Goal: Task Accomplishment & Management: Manage account settings

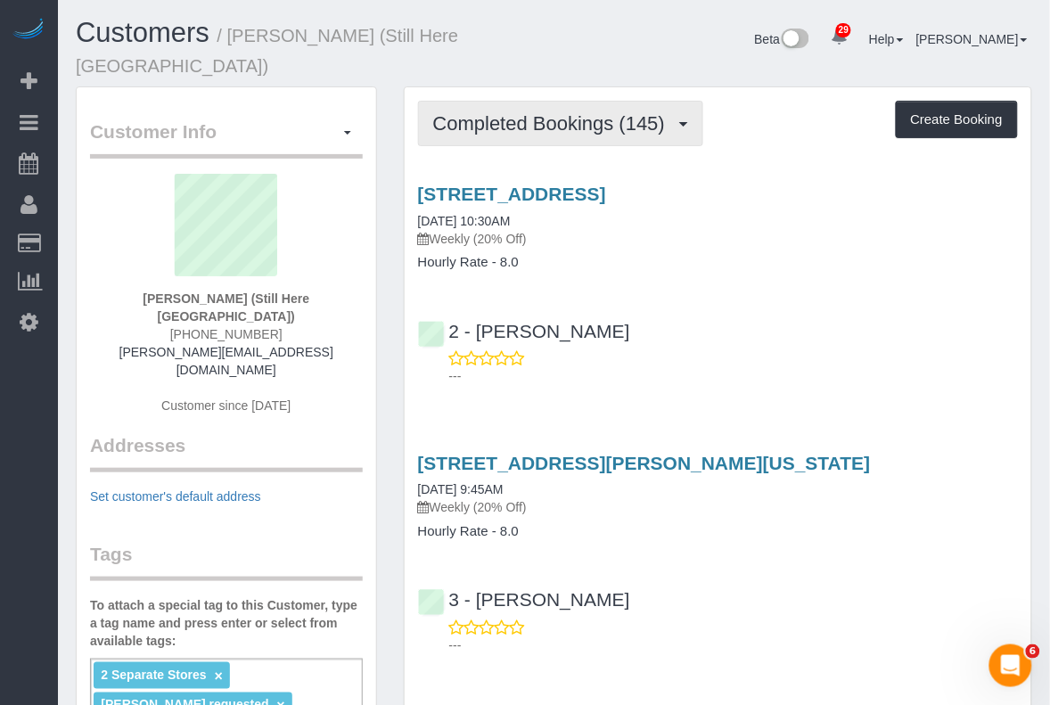
click at [625, 112] on span "Completed Bookings (145)" at bounding box center [553, 123] width 241 height 22
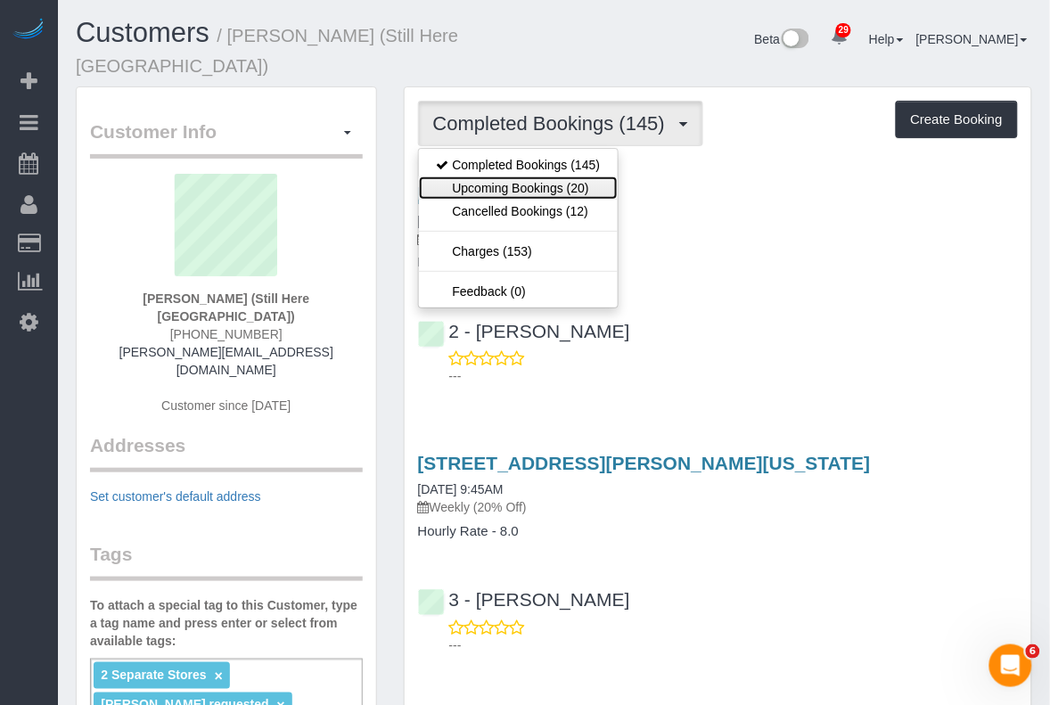
click at [582, 177] on link "Upcoming Bookings (20)" at bounding box center [519, 188] width 200 height 23
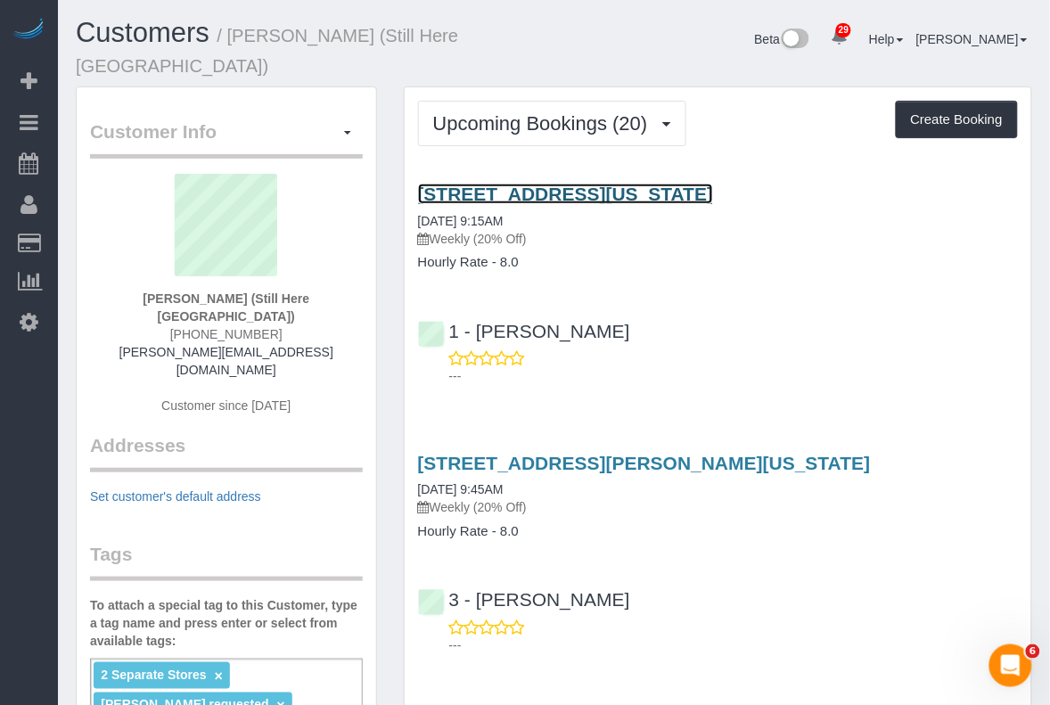
click at [604, 184] on link "905 Madison Avenue, New York, NY 10021" at bounding box center [566, 194] width 296 height 21
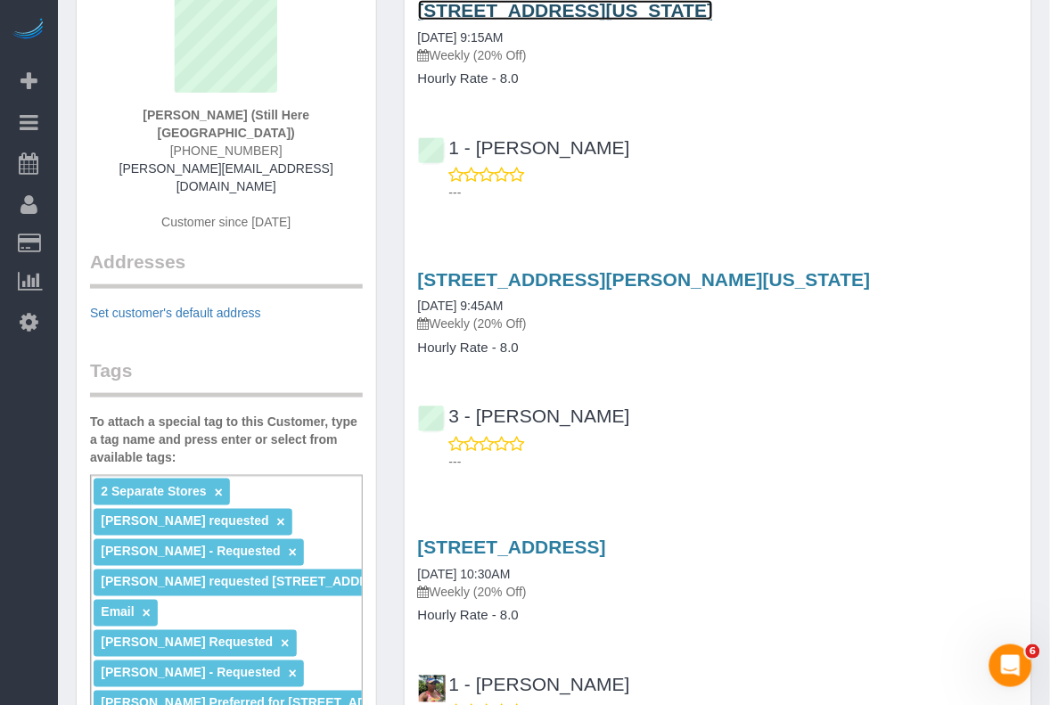
scroll to position [223, 0]
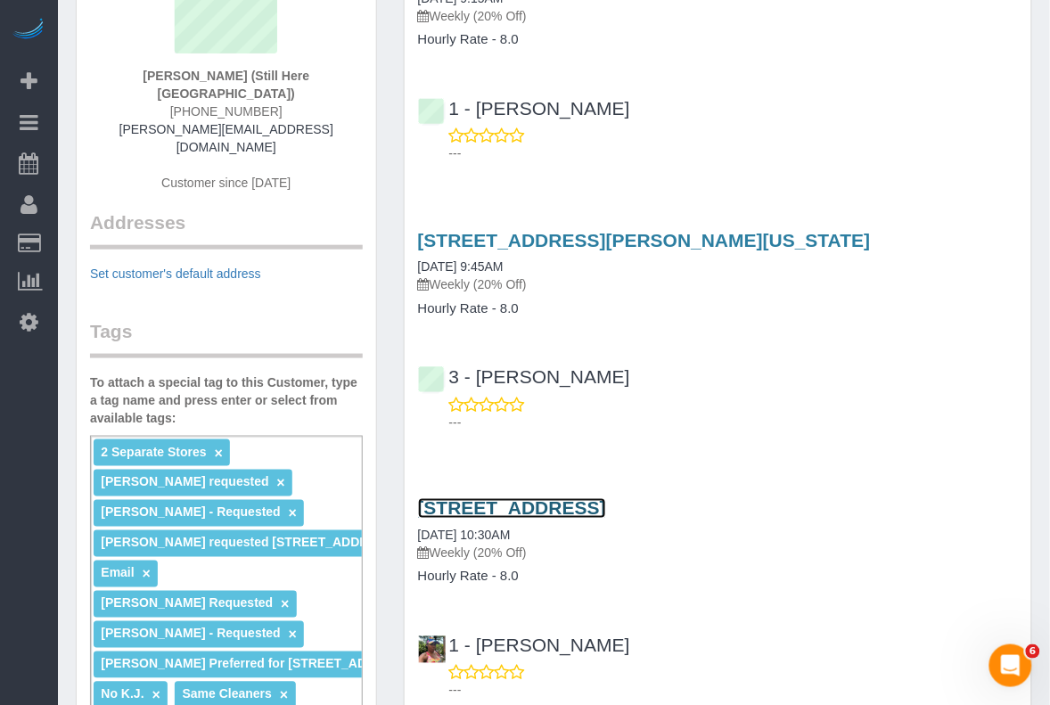
click at [549, 498] on link "170 Wythe Avenue, Brooklyn, NY 11249" at bounding box center [512, 508] width 188 height 21
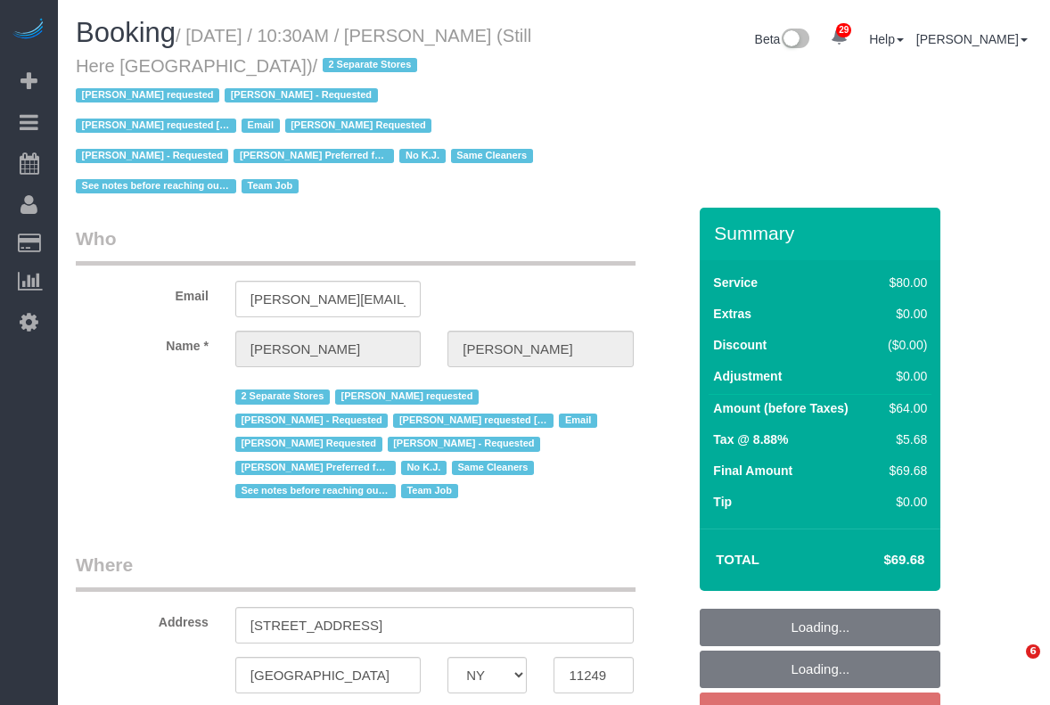
select select "NY"
select select "string:stripe-pm_1Oyz8t4VGloSiKo71skqOF54"
select select "number:89"
select select "number:90"
select select "number:15"
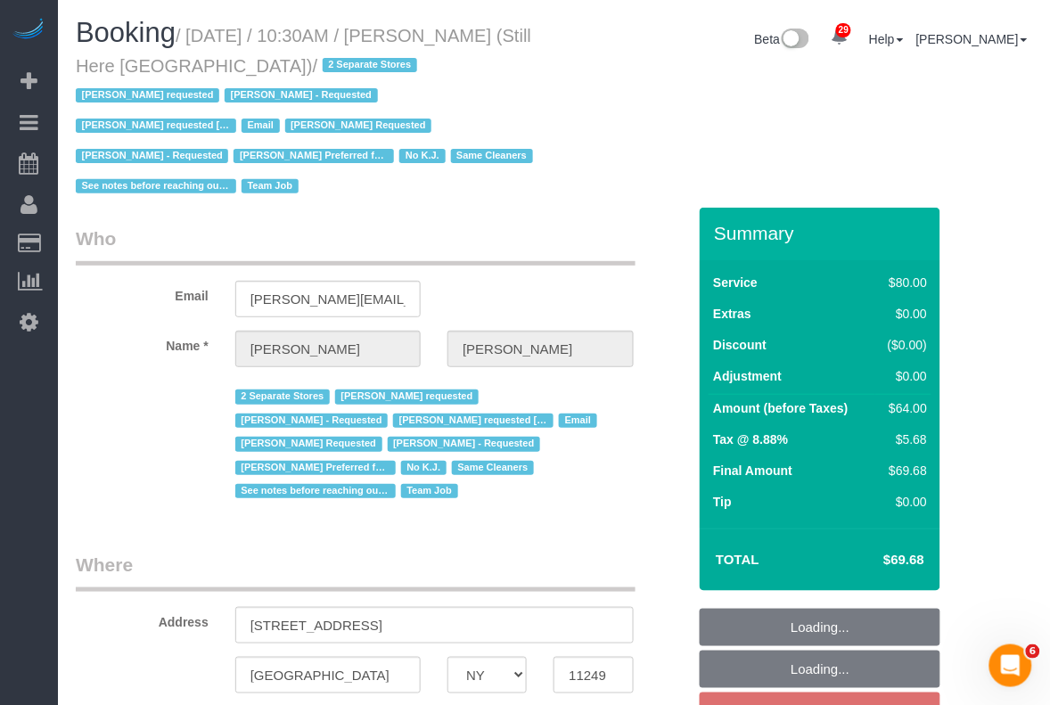
select select "number:5"
select select "object:1161"
drag, startPoint x: 208, startPoint y: 45, endPoint x: 377, endPoint y: 58, distance: 169.9
click at [377, 58] on small "/ [DATE] / 10:30AM / [PERSON_NAME] (Still Here [GEOGRAPHIC_DATA]) / 2 Separate …" at bounding box center [307, 111] width 463 height 171
copy small "[DATE] / 10:30AM / [PERSON_NAME] (Still Here [GEOGRAPHIC_DATA])"
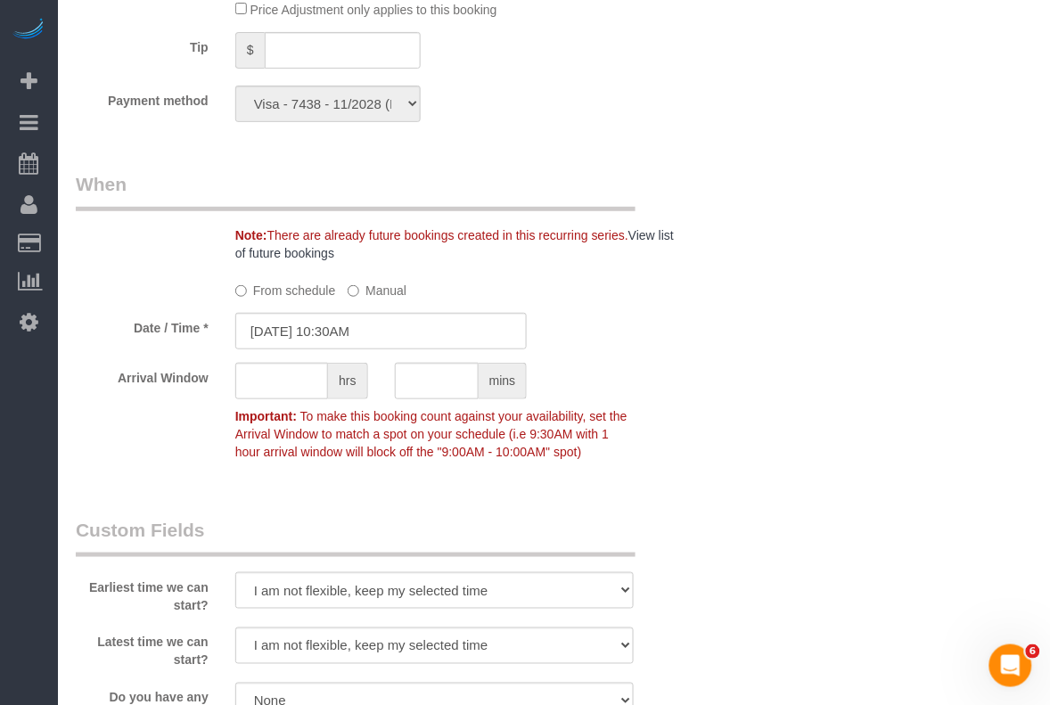
scroll to position [1449, 0]
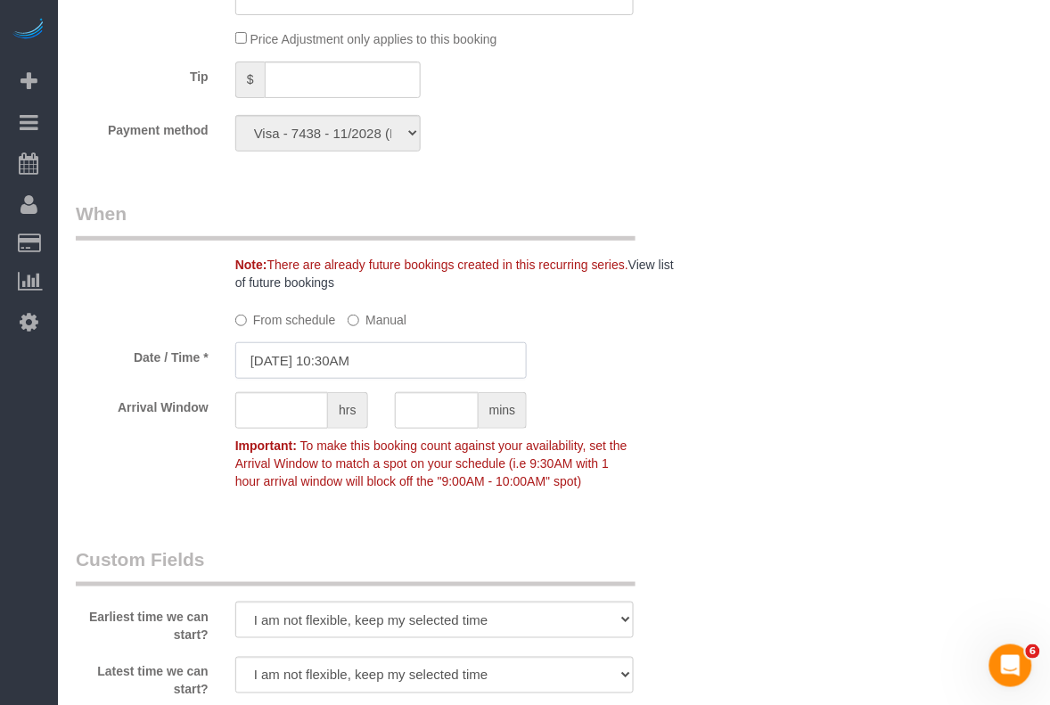
click at [357, 343] on input "[DATE] 10:30AM" at bounding box center [381, 360] width 292 height 37
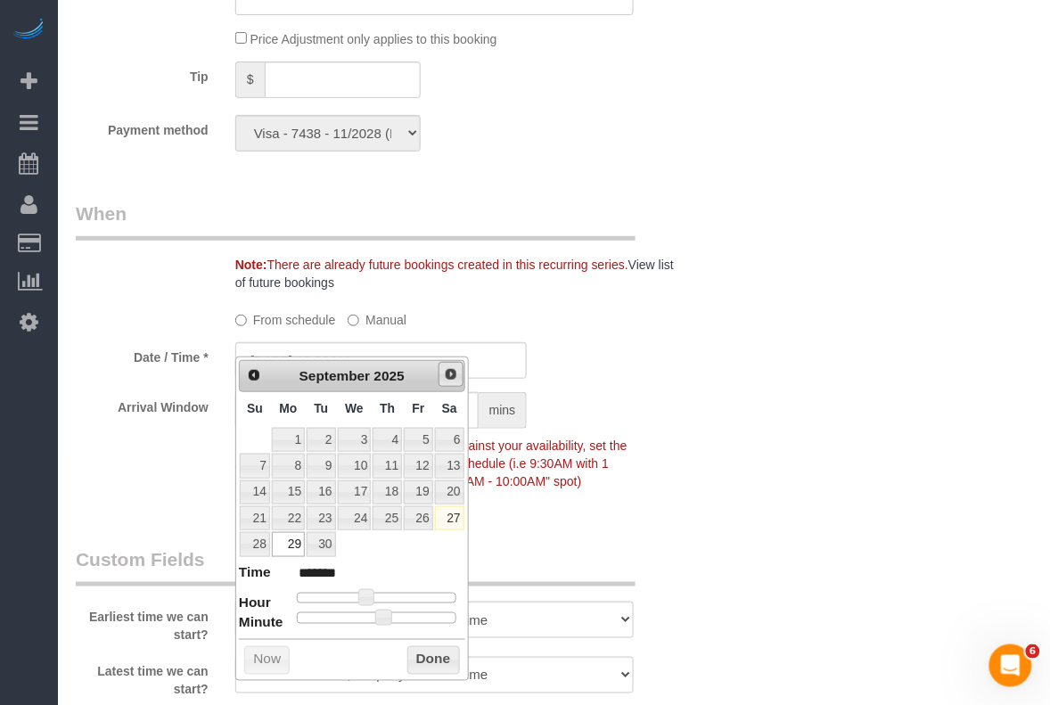
click at [444, 375] on span "Next" at bounding box center [451, 374] width 14 height 14
click at [362, 433] on link "1" at bounding box center [355, 440] width 34 height 24
type input "[DATE] 10:30AM"
drag, startPoint x: 419, startPoint y: 669, endPoint x: 424, endPoint y: 661, distance: 9.6
click at [419, 666] on button "Done" at bounding box center [433, 660] width 53 height 29
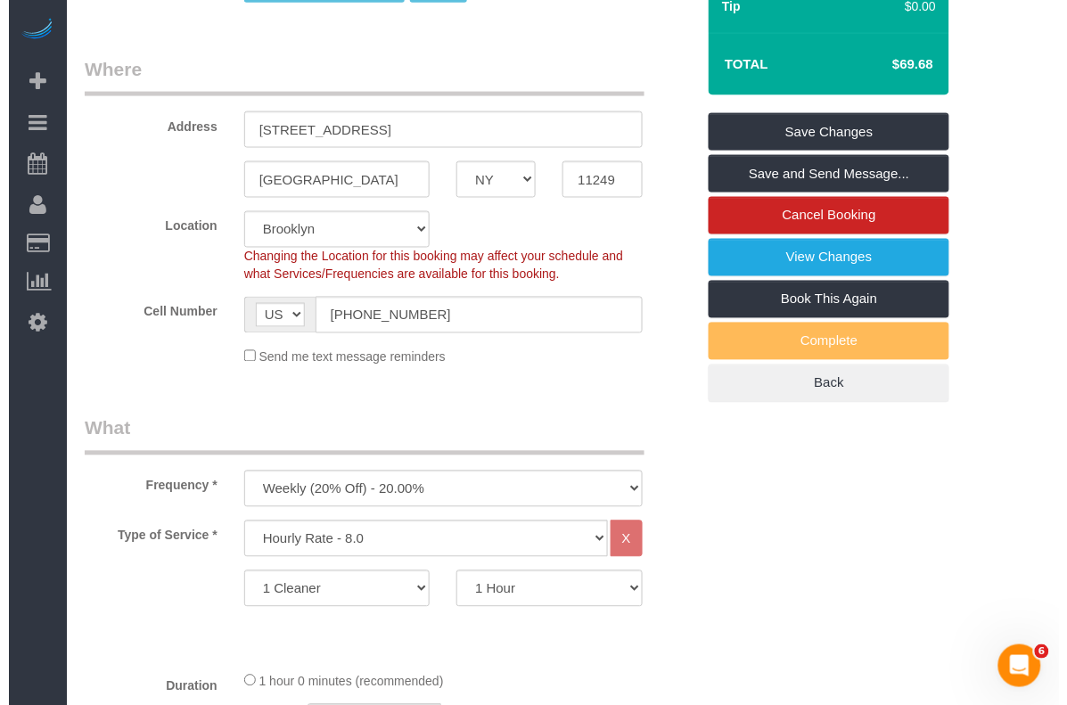
scroll to position [446, 0]
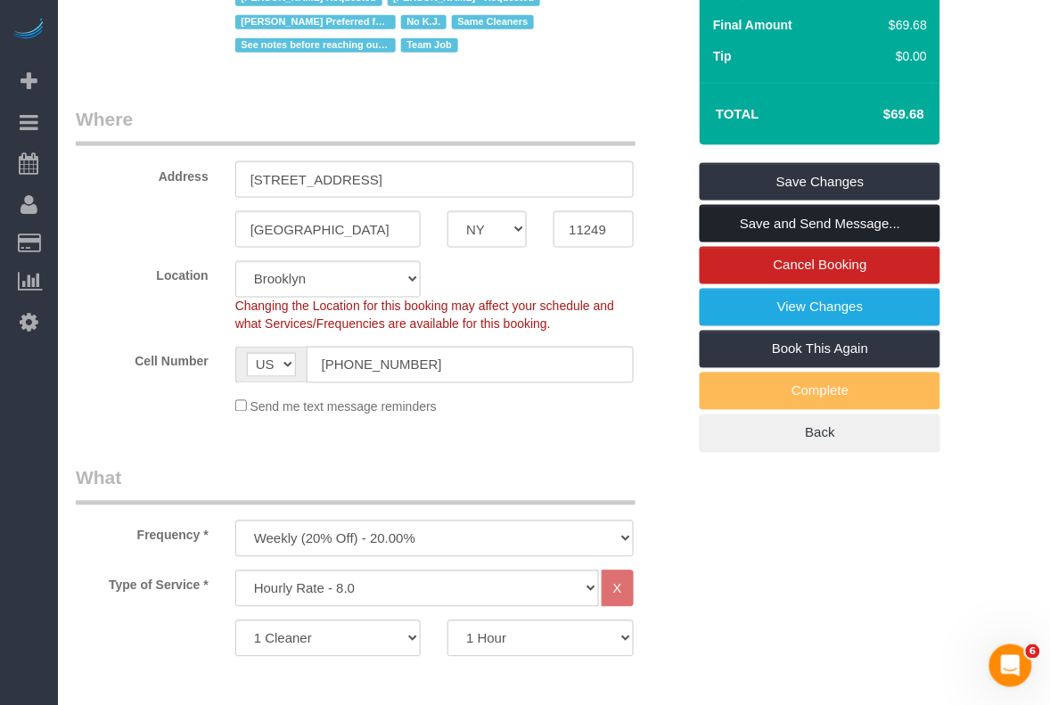
click at [776, 220] on link "Save and Send Message..." at bounding box center [820, 223] width 241 height 37
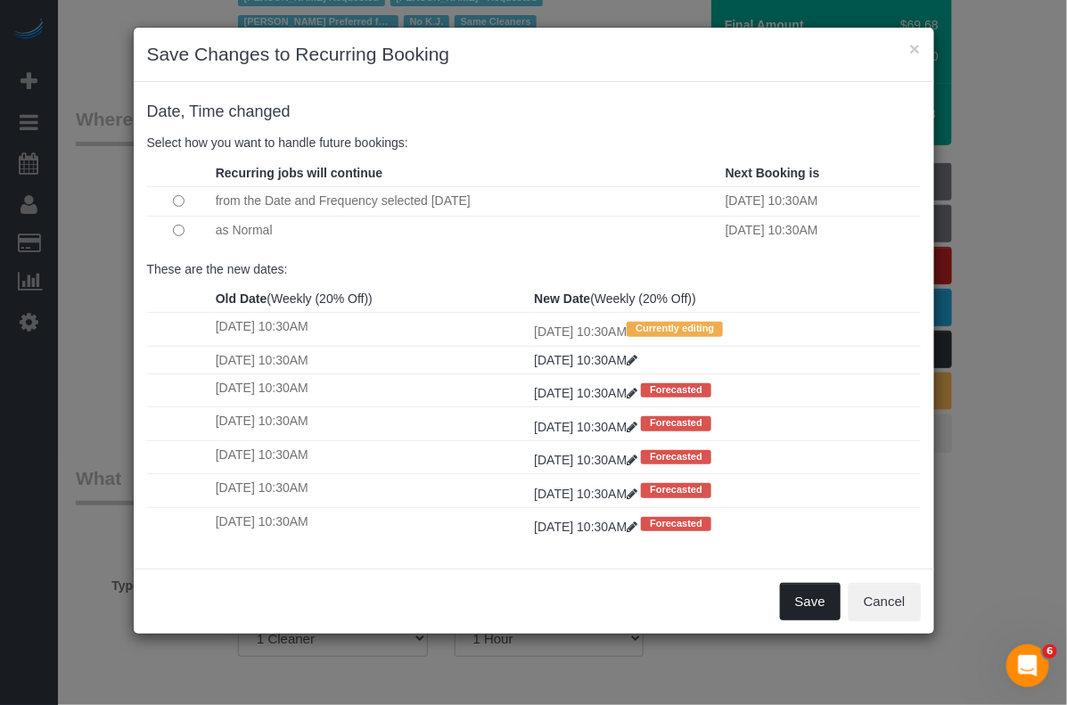
click at [805, 603] on button "Save" at bounding box center [810, 601] width 61 height 37
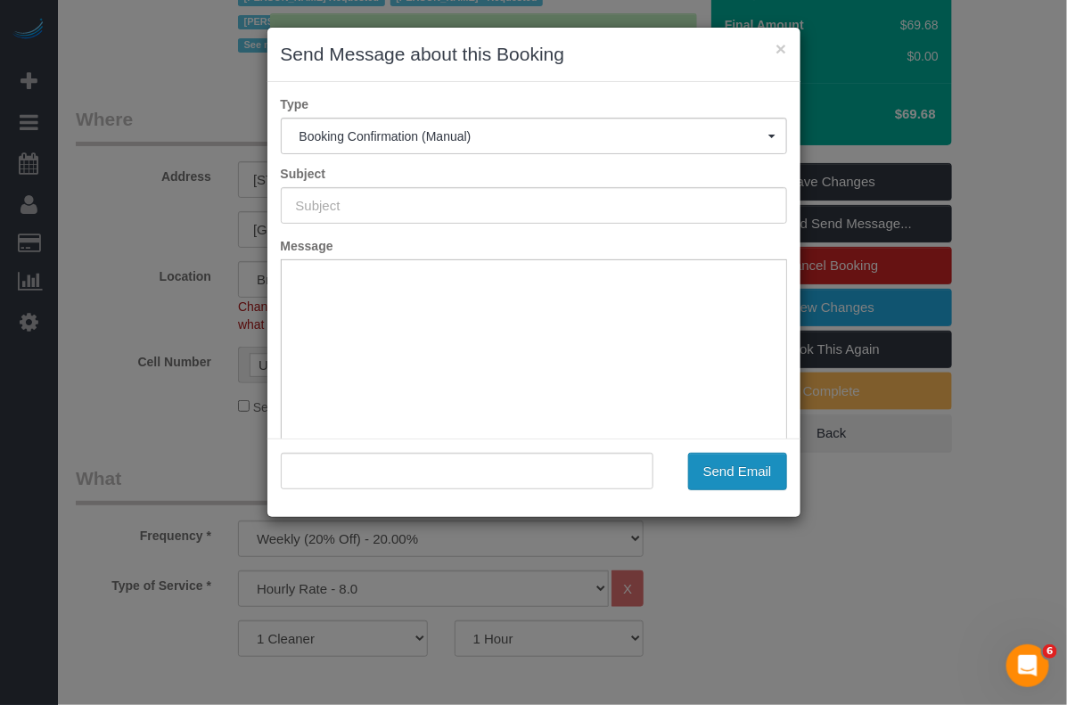
type input "Cleaning Confirmed for [DATE] 10:30am"
type input ""[PERSON_NAME]" <[PERSON_NAME][EMAIL_ADDRESS][DOMAIN_NAME]>"
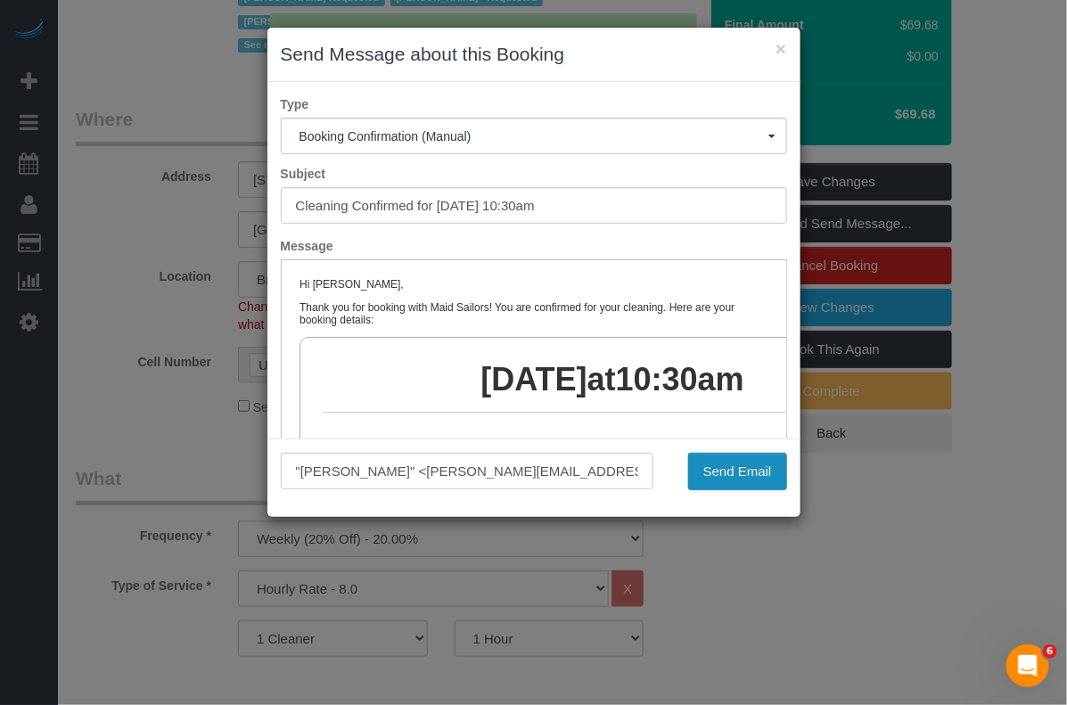
scroll to position [0, 0]
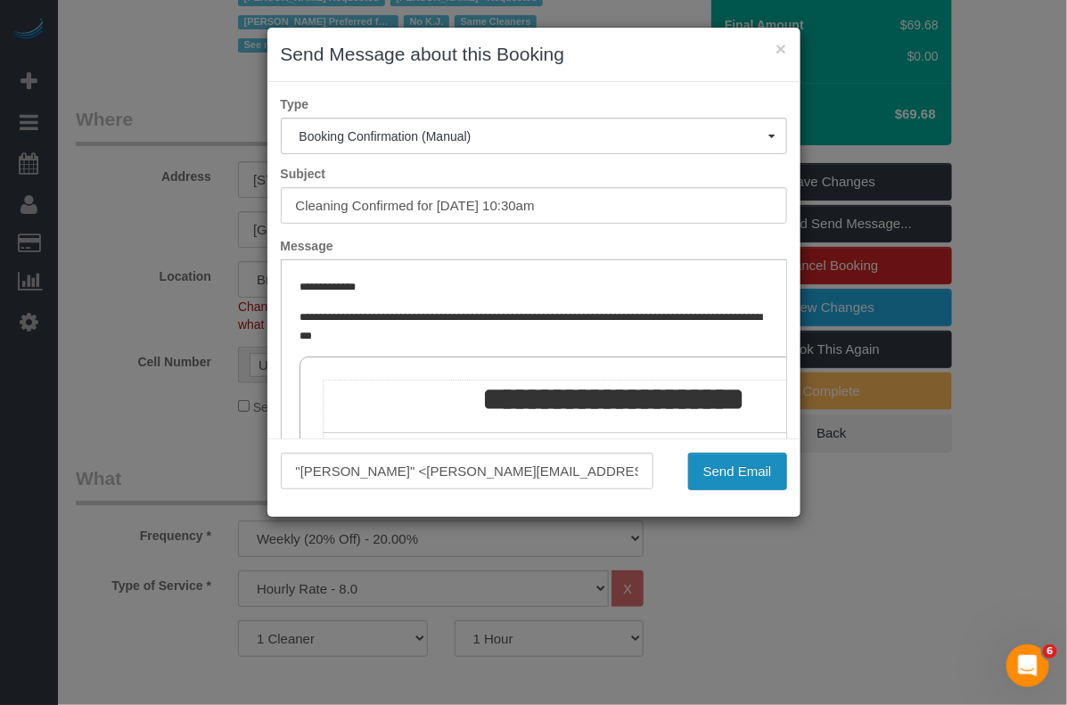
click at [719, 466] on button "Send Email" at bounding box center [737, 471] width 99 height 37
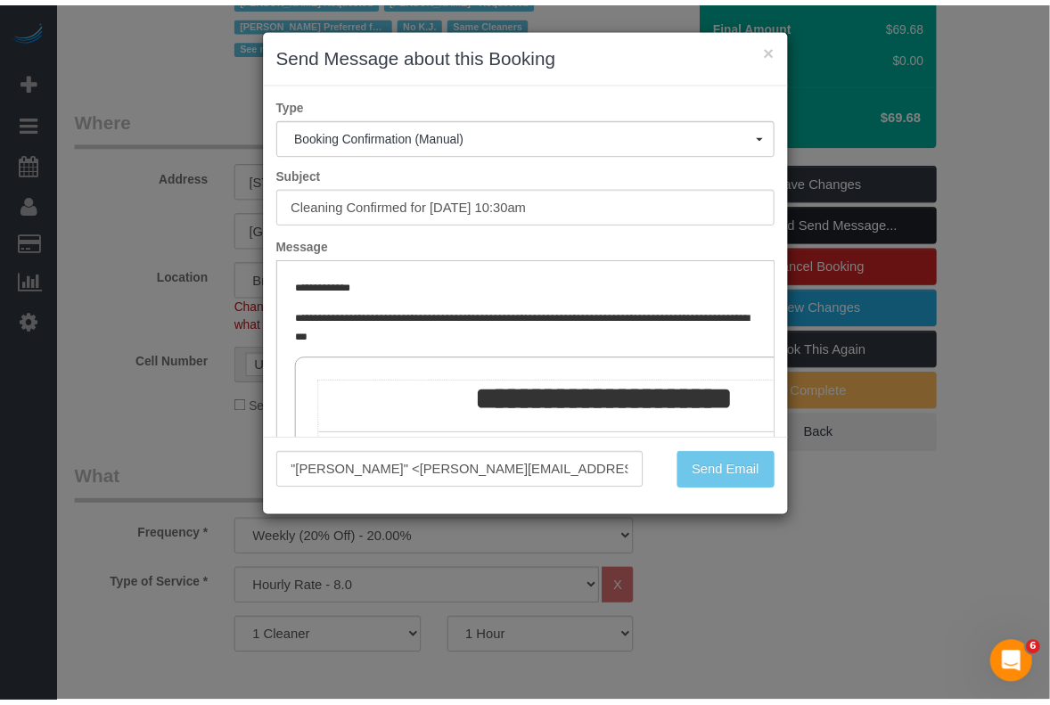
scroll to position [510, 0]
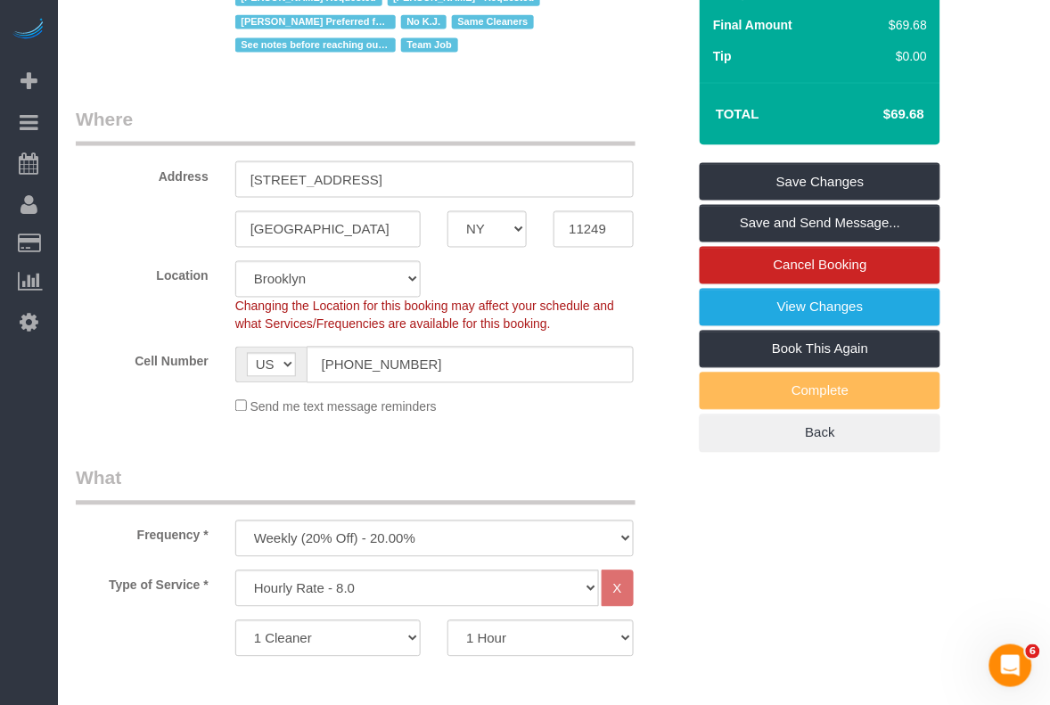
click at [692, 630] on div "1 Cleaner 2 Cleaners 3 Cleaners 4 Cleaners 5 Cleaners 6 Cleaners 7 Cleaners 8 C…" at bounding box center [380, 638] width 637 height 37
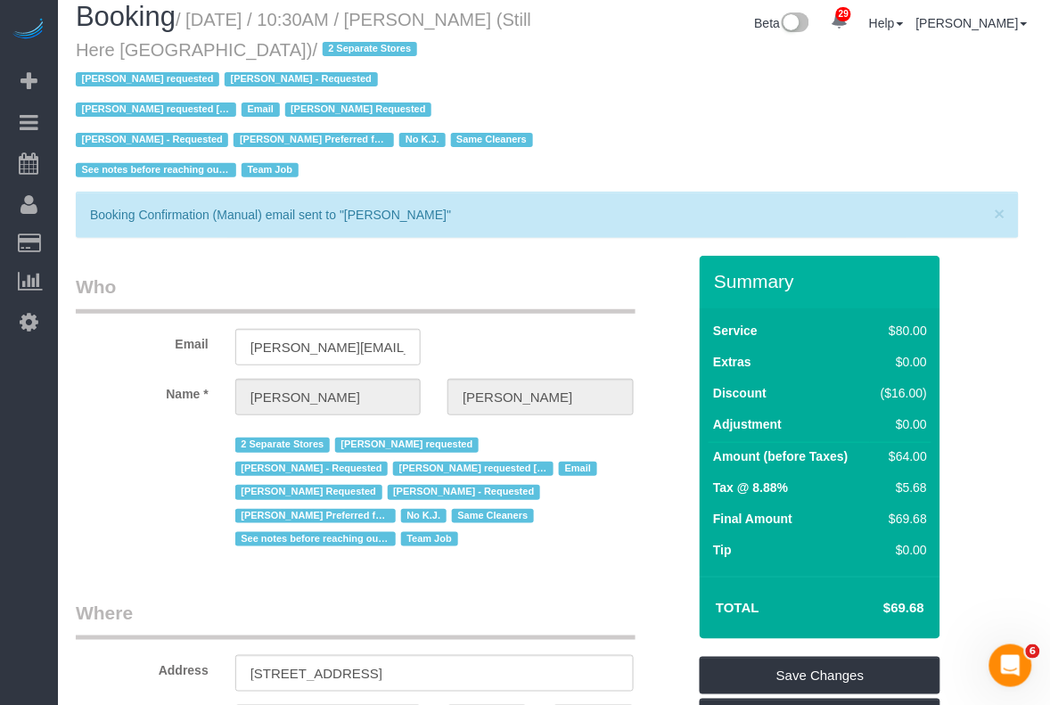
scroll to position [0, 0]
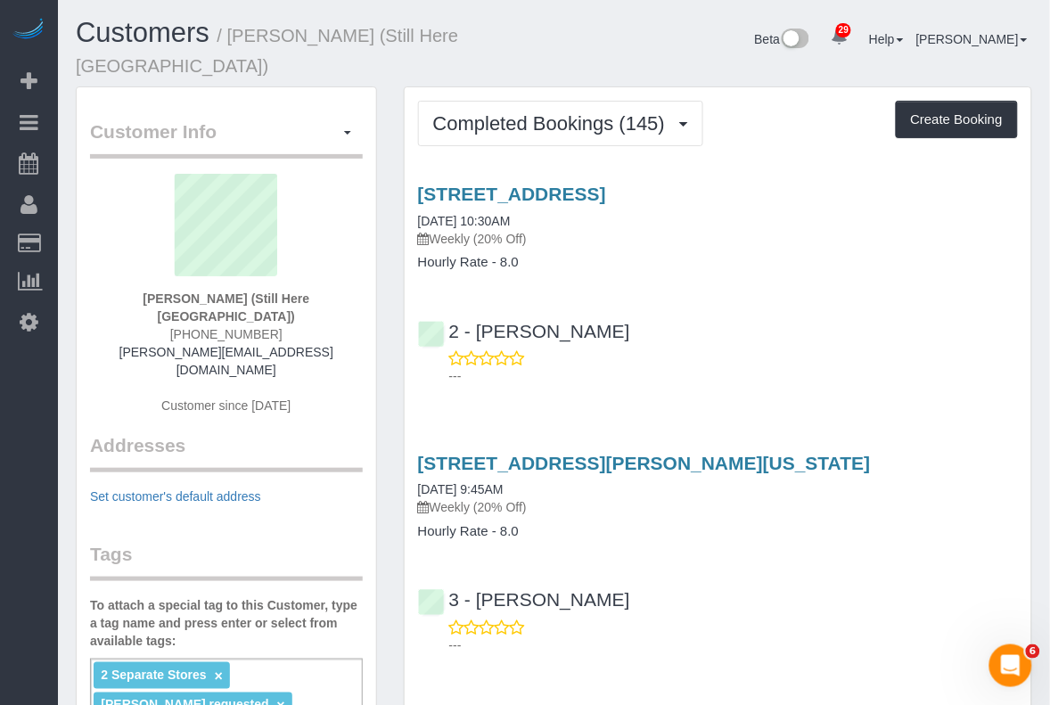
click at [731, 637] on p "---" at bounding box center [733, 646] width 569 height 18
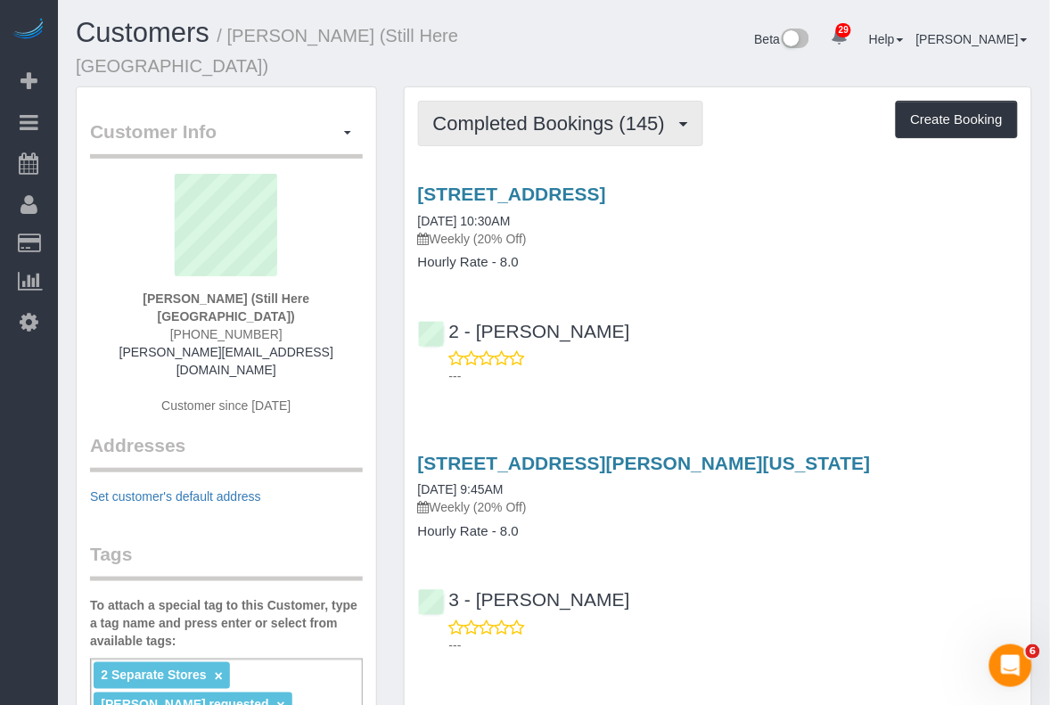
click at [611, 112] on span "Completed Bookings (145)" at bounding box center [553, 123] width 241 height 22
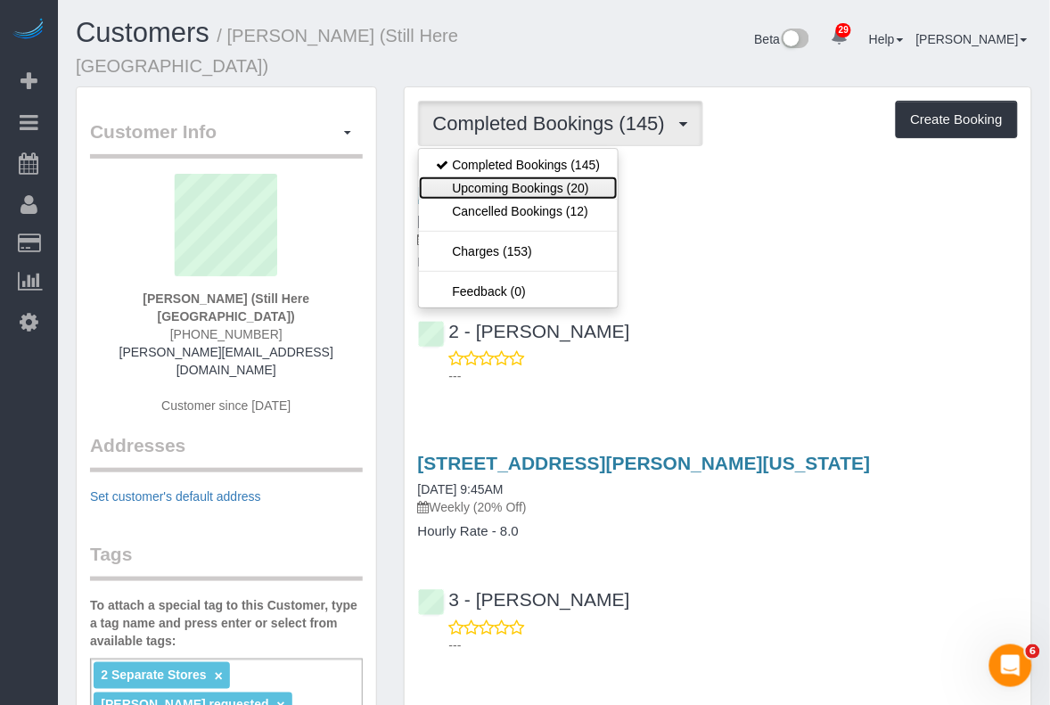
click at [569, 177] on link "Upcoming Bookings (20)" at bounding box center [519, 188] width 200 height 23
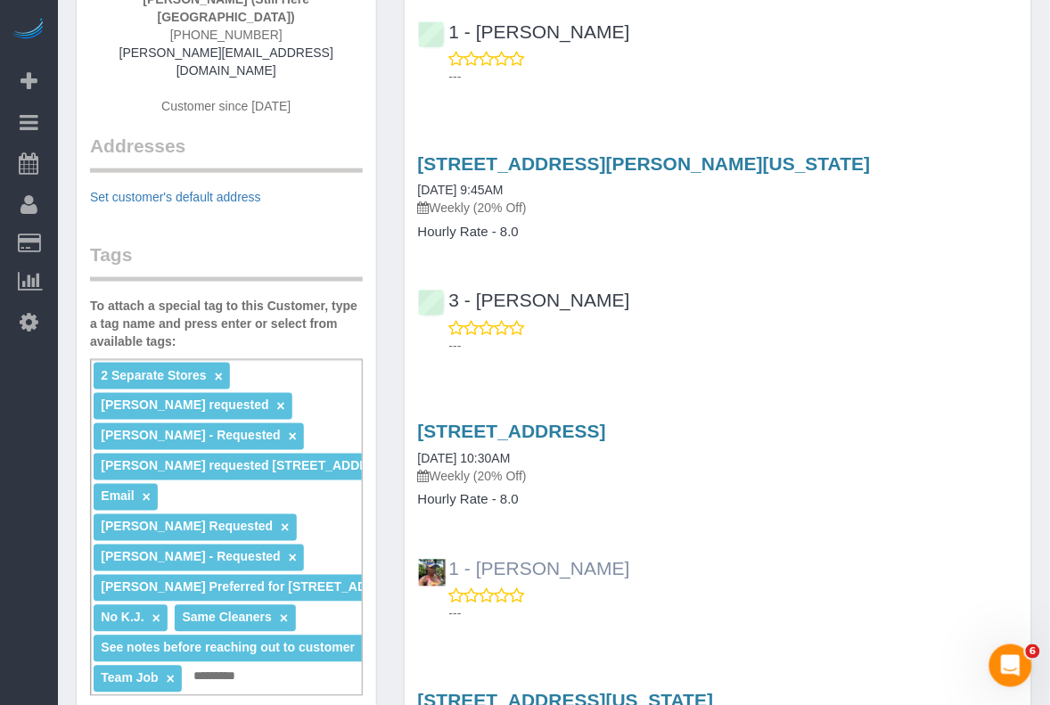
scroll to position [334, 0]
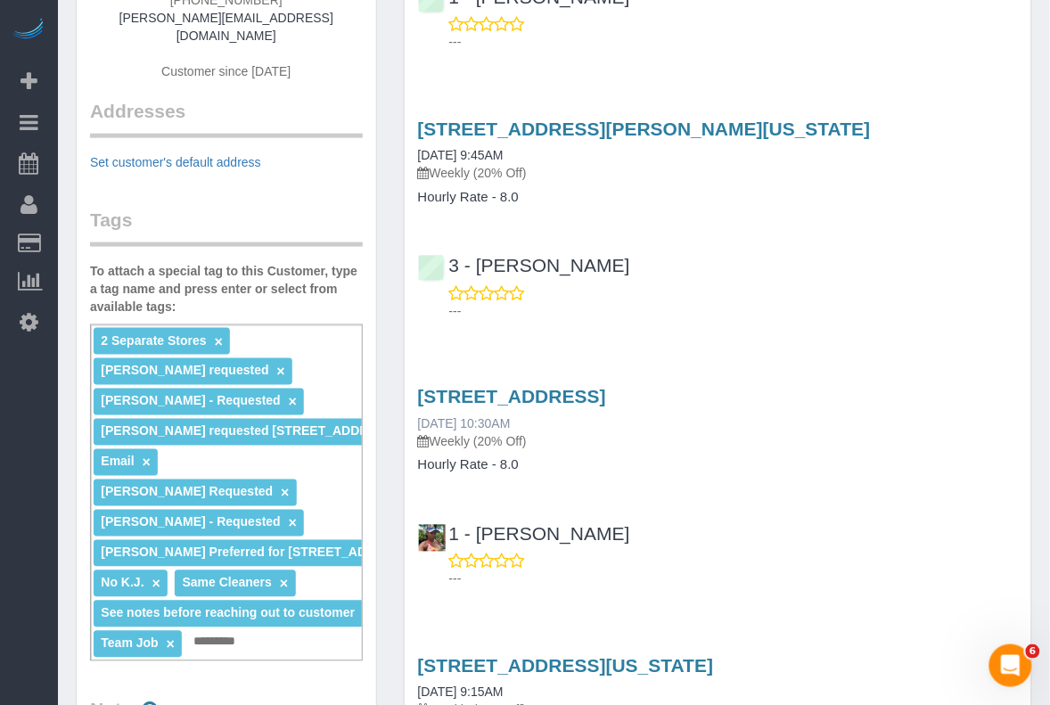
drag, startPoint x: 548, startPoint y: 392, endPoint x: 483, endPoint y: 393, distance: 65.1
click at [483, 393] on div "170 Wythe Avenue, Brooklyn, NY 11249 10/01/2025 10:30AM Weekly (20% Off)" at bounding box center [718, 419] width 600 height 64
copy link "10:30AM"
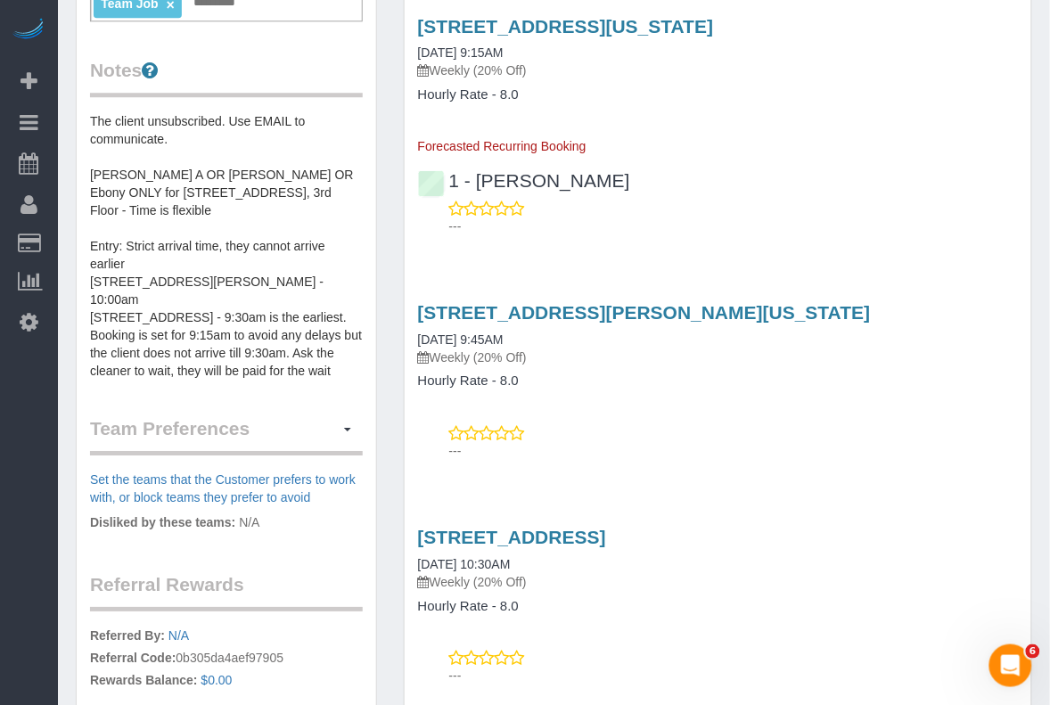
scroll to position [1003, 0]
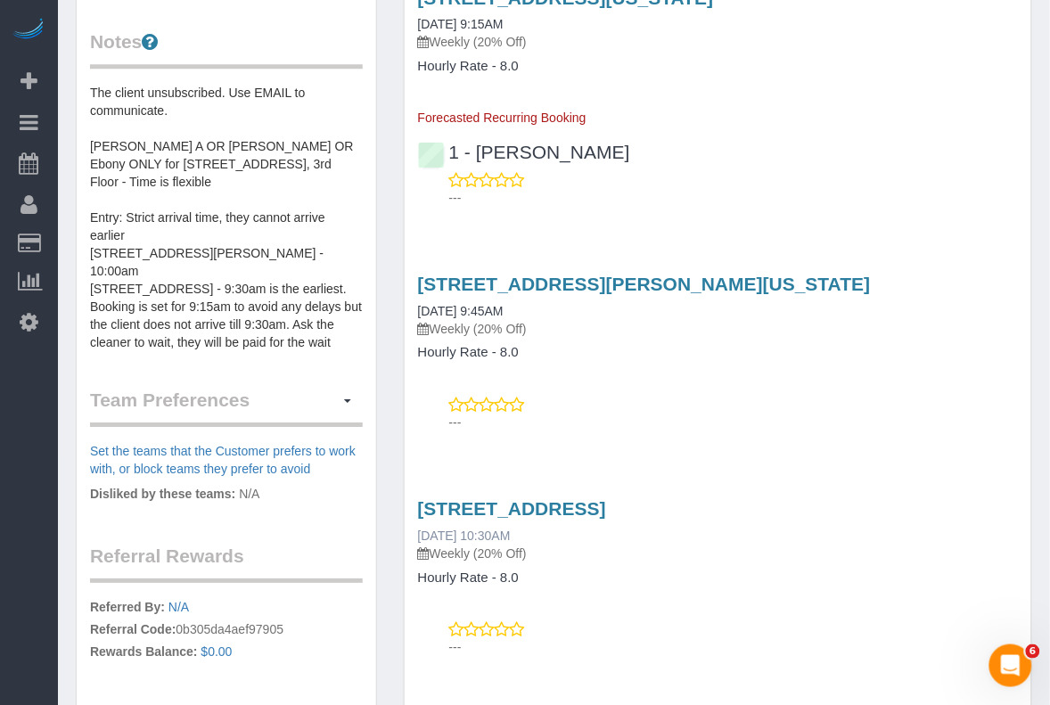
drag, startPoint x: 542, startPoint y: 505, endPoint x: 419, endPoint y: 506, distance: 123.0
click at [419, 506] on div "170 Wythe Avenue, Brooklyn, NY 11249 10/06/2025 10:30AM Weekly (20% Off)" at bounding box center [718, 530] width 600 height 64
copy link "10/06/2025 10:30AM"
click at [998, 189] on p "---" at bounding box center [733, 198] width 569 height 18
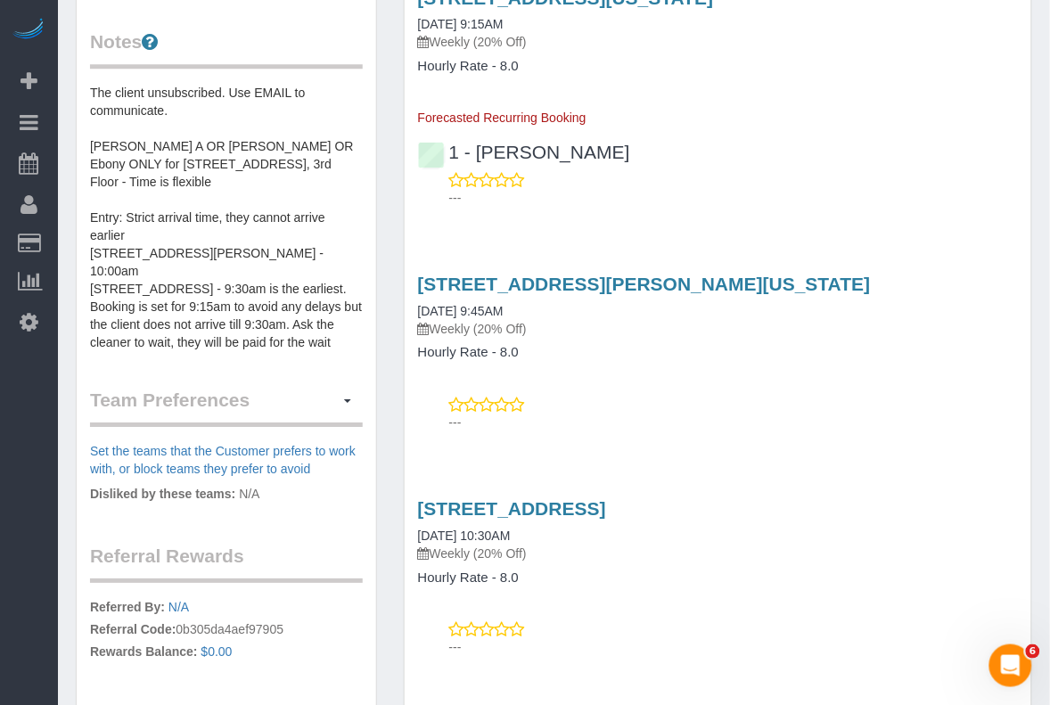
click at [604, 638] on p "---" at bounding box center [733, 647] width 569 height 18
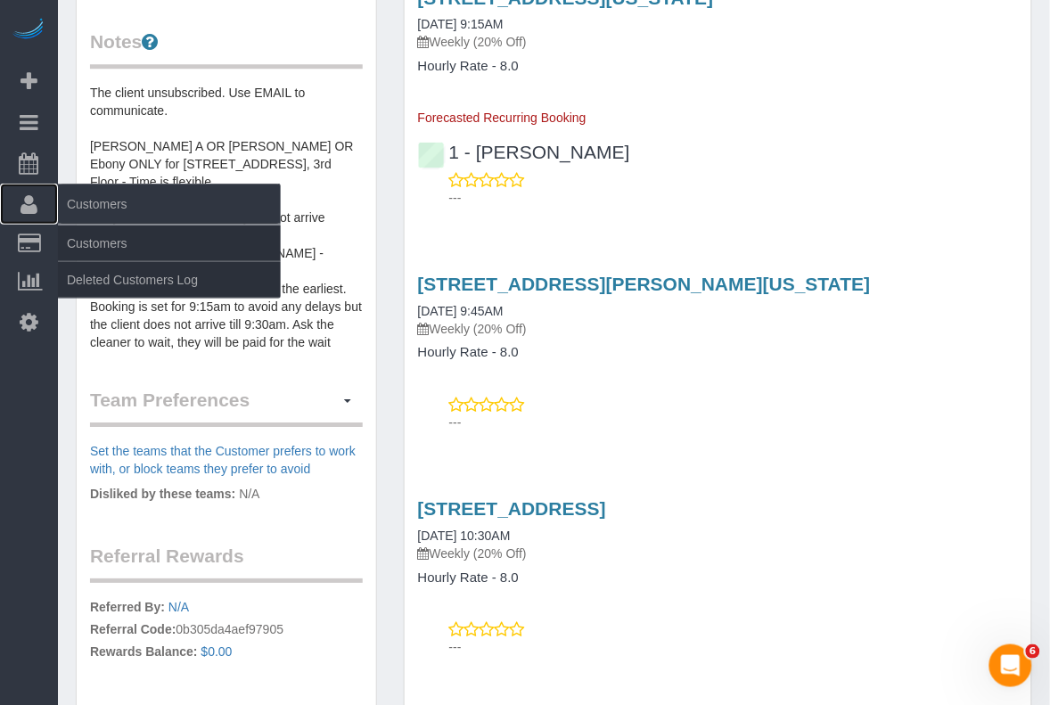
click at [31, 196] on icon at bounding box center [29, 203] width 17 height 21
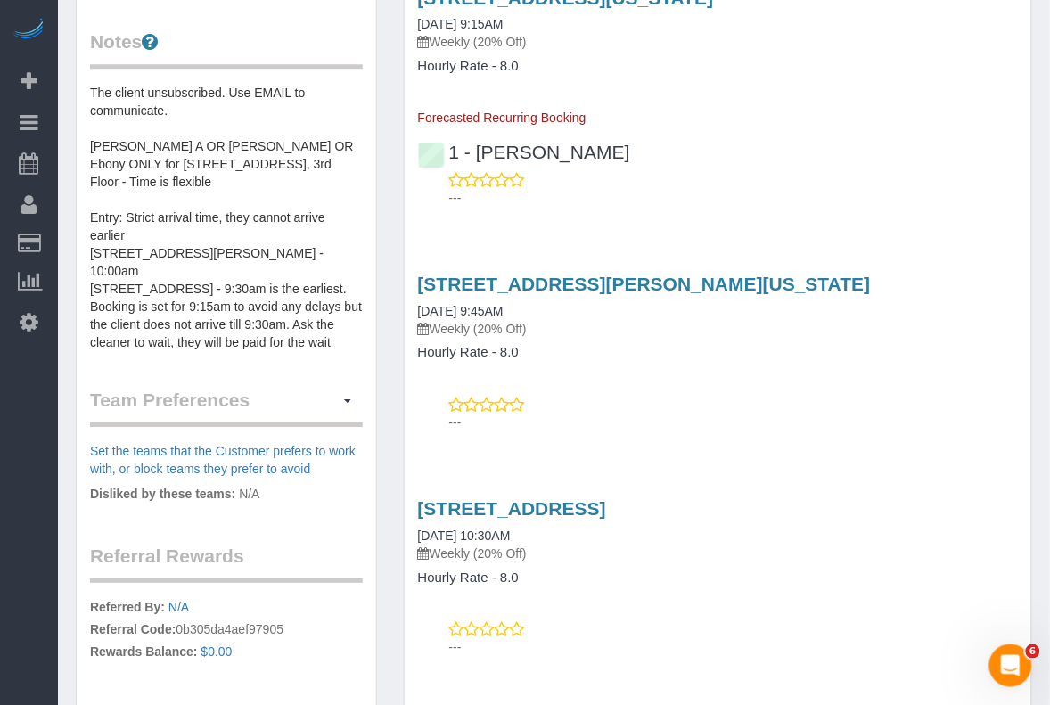
click at [1004, 320] on p "Weekly (20% Off)" at bounding box center [718, 329] width 600 height 18
click at [1003, 184] on div "905 Madison Avenue, New York, NY 10021 10/06/2025 9:15AM Weekly (20% Off) Hourl…" at bounding box center [718, 93] width 627 height 242
